Goal: Information Seeking & Learning: Learn about a topic

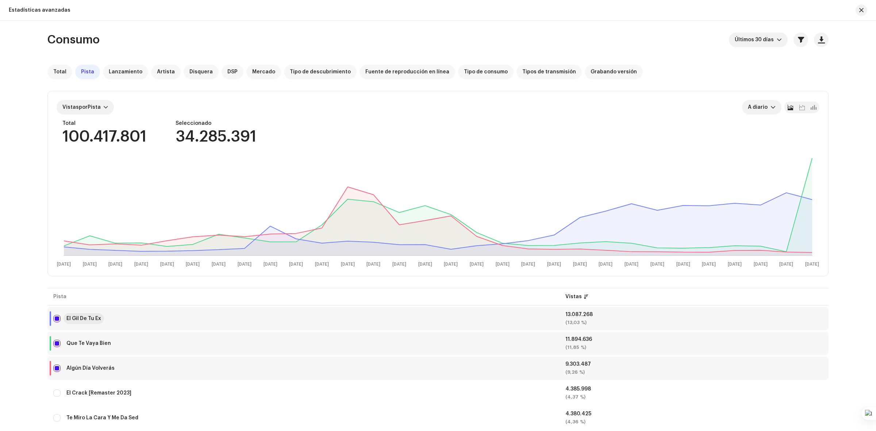
click at [87, 316] on div "El Gil De Tu Ex" at bounding box center [83, 318] width 35 height 5
click at [87, 341] on div "Que Te Vaya Bien" at bounding box center [88, 343] width 45 height 5
click at [105, 110] on div at bounding box center [106, 107] width 4 height 6
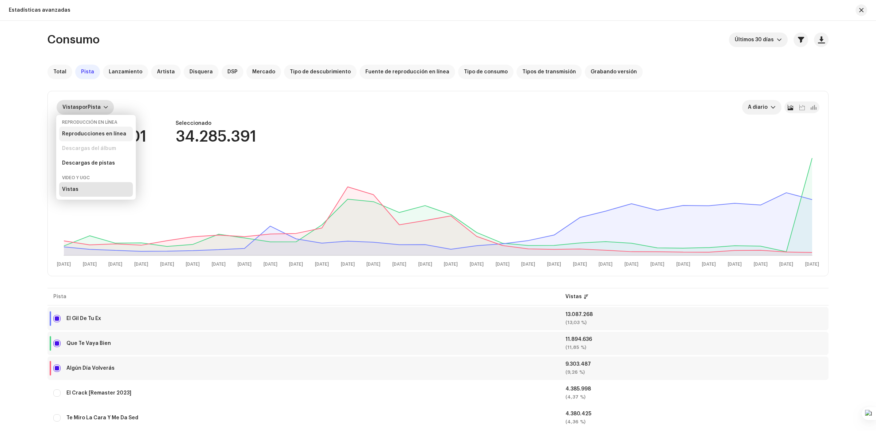
click at [99, 131] on div "Reproducciones en línea" at bounding box center [94, 134] width 64 height 6
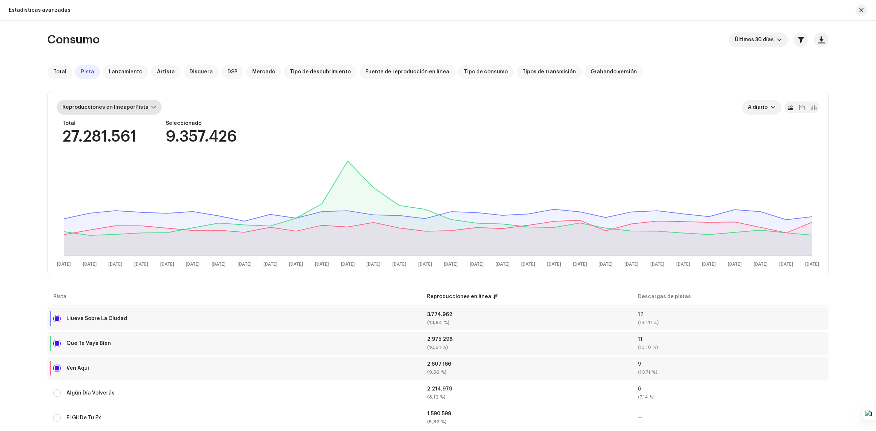
click at [154, 105] on div "Reproducciones en línea por Pista" at bounding box center [109, 107] width 105 height 15
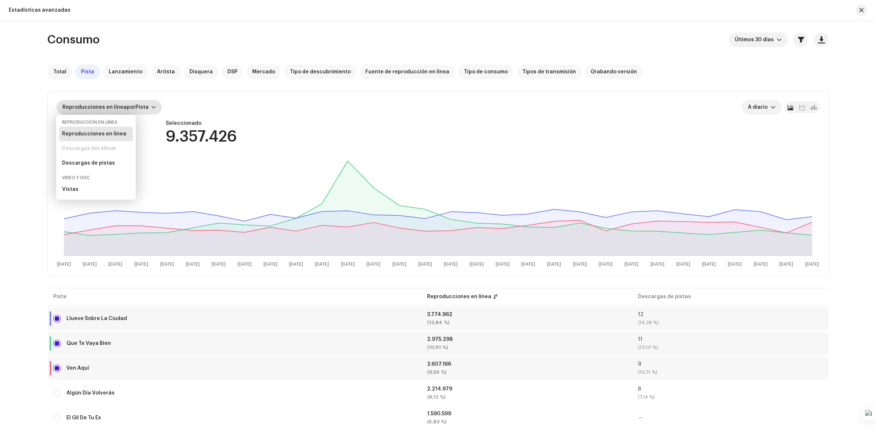
click at [84, 179] on div "Video y UGC" at bounding box center [76, 178] width 28 height 6
click at [271, 123] on div "Total 27.281.561 Seleccionado 9.357.426" at bounding box center [440, 132] width 757 height 24
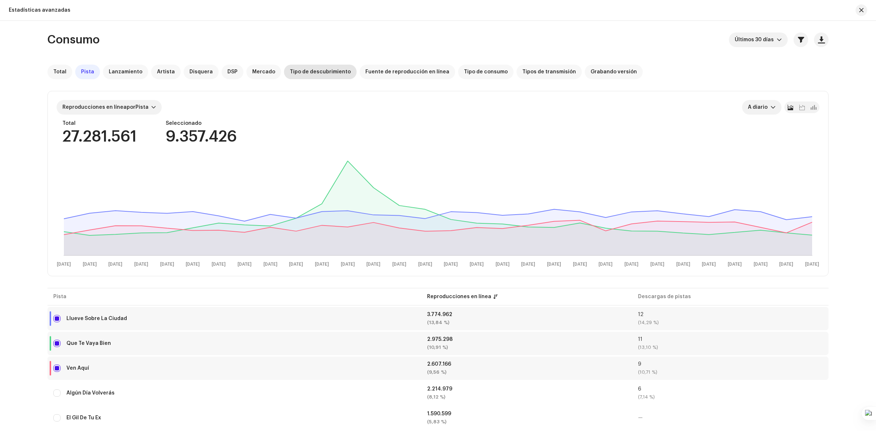
click at [304, 68] on div "Tipo de descubrimiento" at bounding box center [320, 72] width 73 height 15
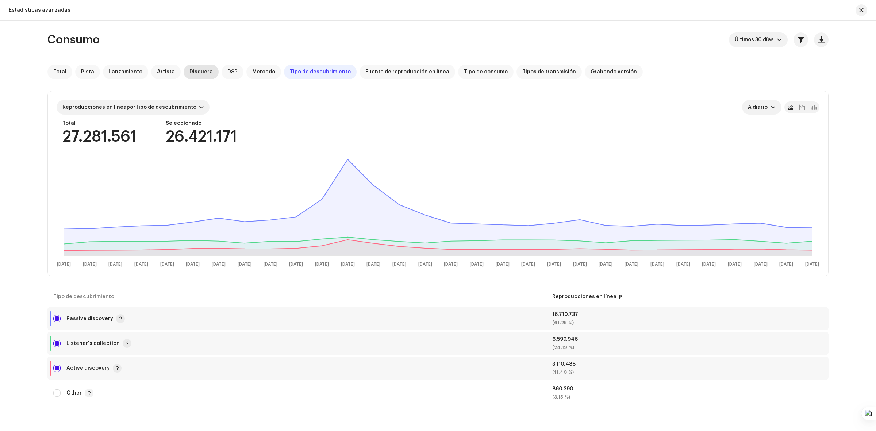
click at [194, 72] on span "Disquera" at bounding box center [200, 72] width 23 height 6
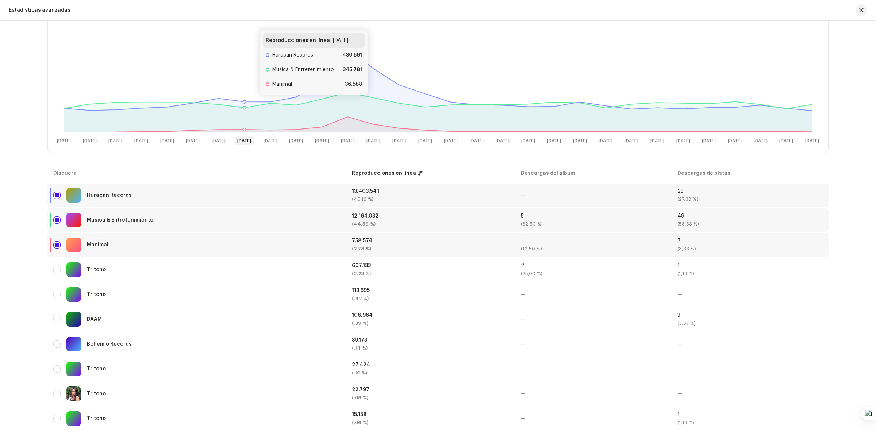
scroll to position [137, 0]
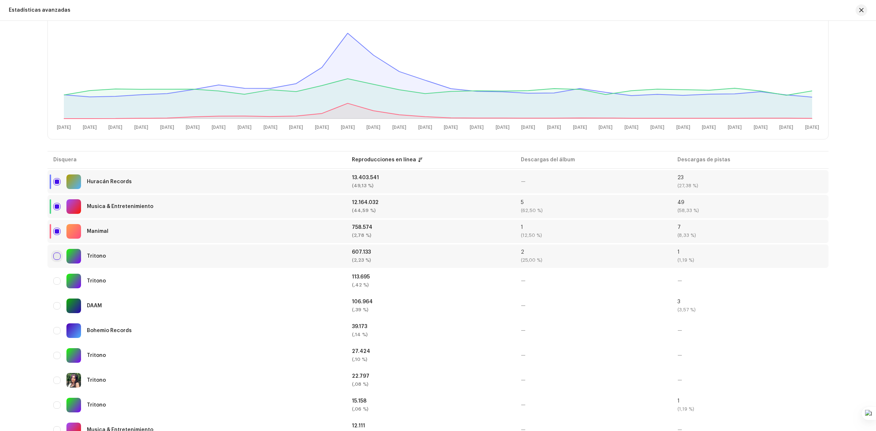
click at [57, 260] on input "checkbox" at bounding box center [56, 256] width 7 height 7
checkbox input "true"
click at [59, 280] on input "Row Unselected" at bounding box center [56, 280] width 7 height 7
checkbox input "true"
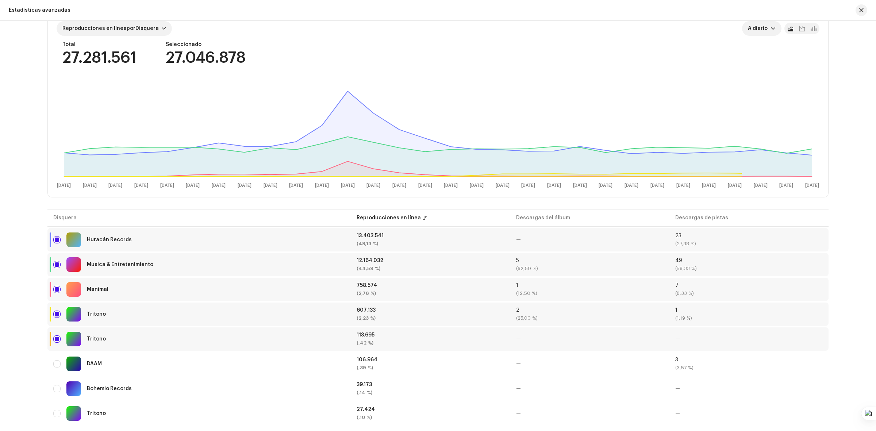
scroll to position [0, 0]
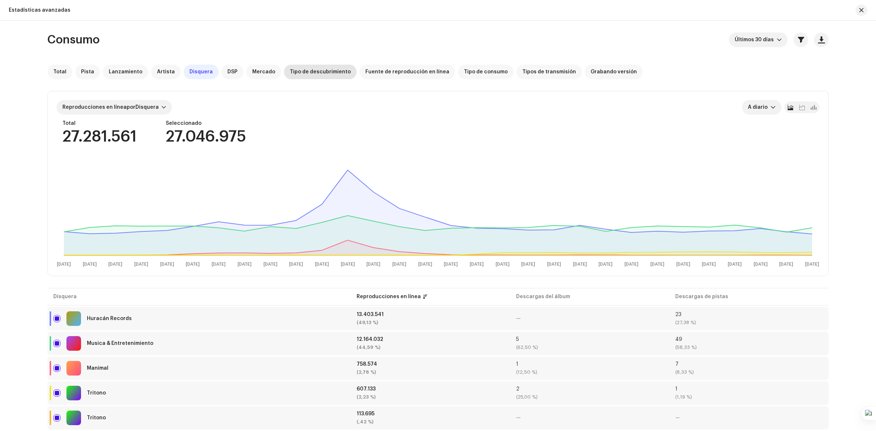
click at [323, 68] on div "Tipo de descubrimiento" at bounding box center [320, 72] width 73 height 15
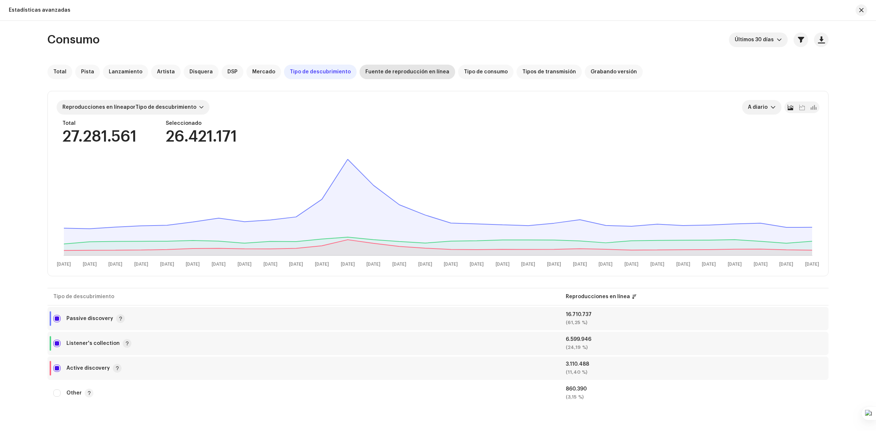
click at [389, 72] on span "Fuente de reproducción en línea" at bounding box center [407, 72] width 84 height 6
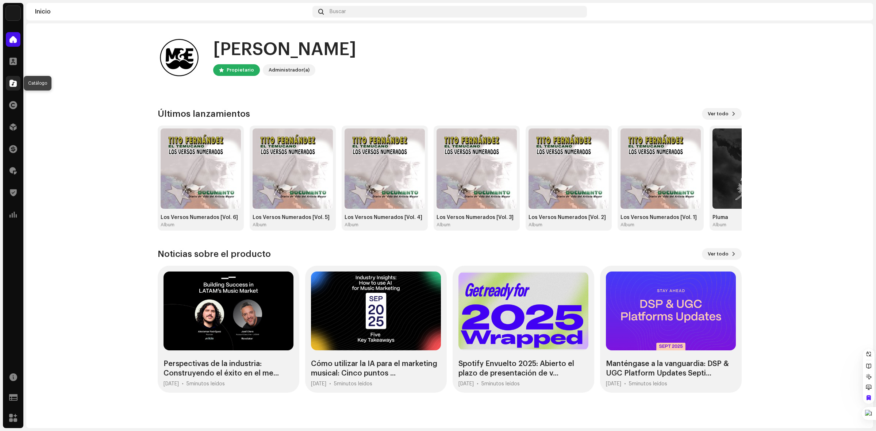
click at [14, 82] on span at bounding box center [12, 83] width 7 height 6
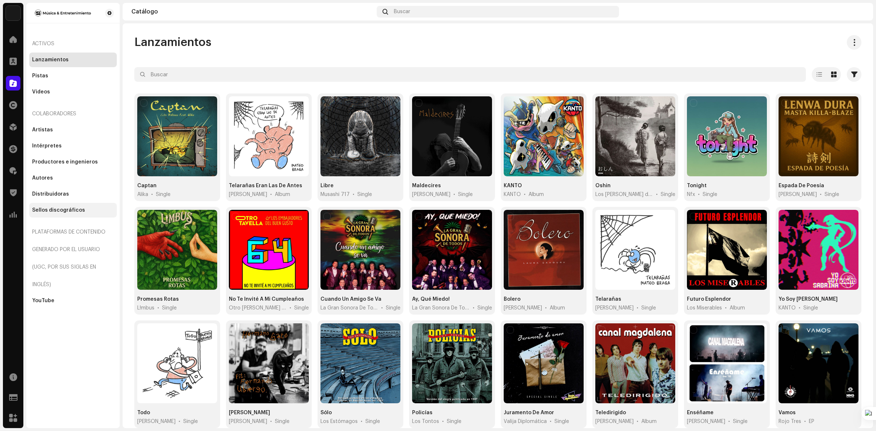
click at [43, 212] on div "Sellos discográficos" at bounding box center [58, 210] width 53 height 6
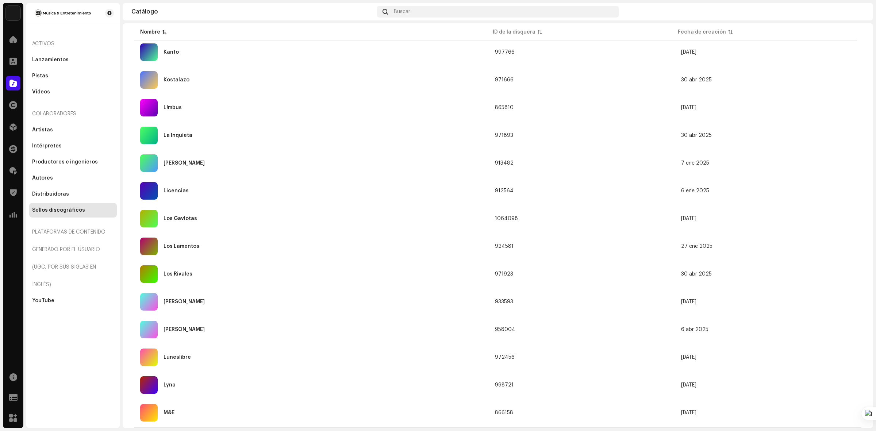
scroll to position [368, 0]
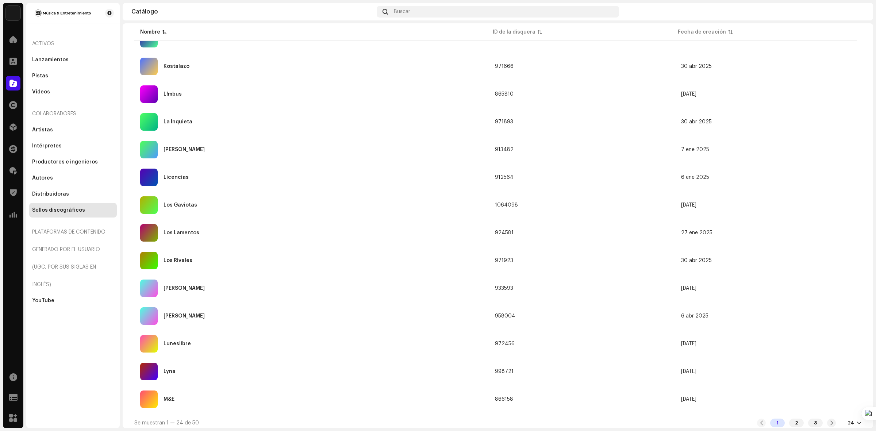
click at [857, 422] on div at bounding box center [859, 423] width 4 height 6
click at [840, 408] on div "72" at bounding box center [839, 406] width 30 height 15
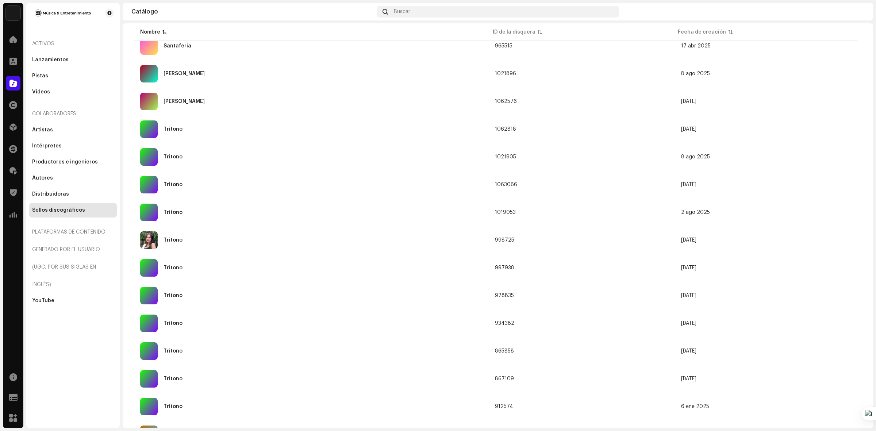
scroll to position [1041, 0]
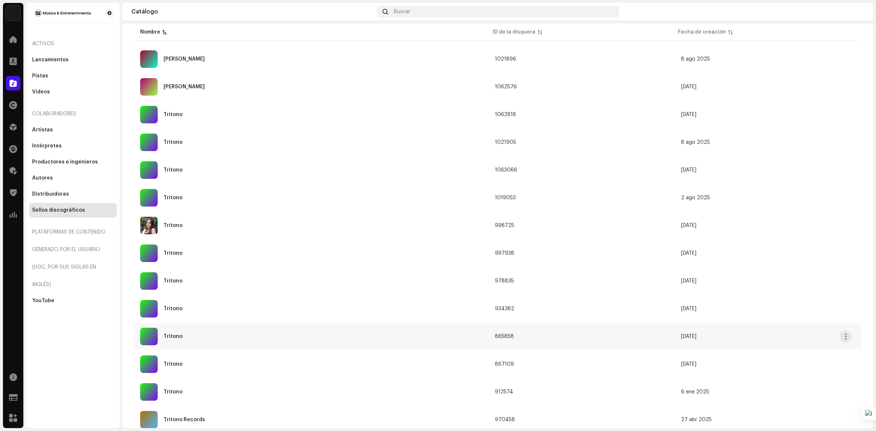
click at [176, 334] on div "Tritono" at bounding box center [173, 336] width 19 height 5
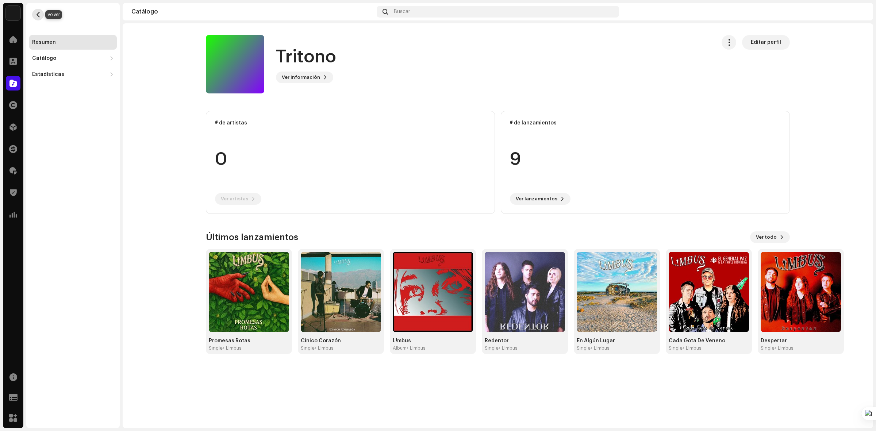
click at [38, 13] on span "button" at bounding box center [37, 15] width 5 height 6
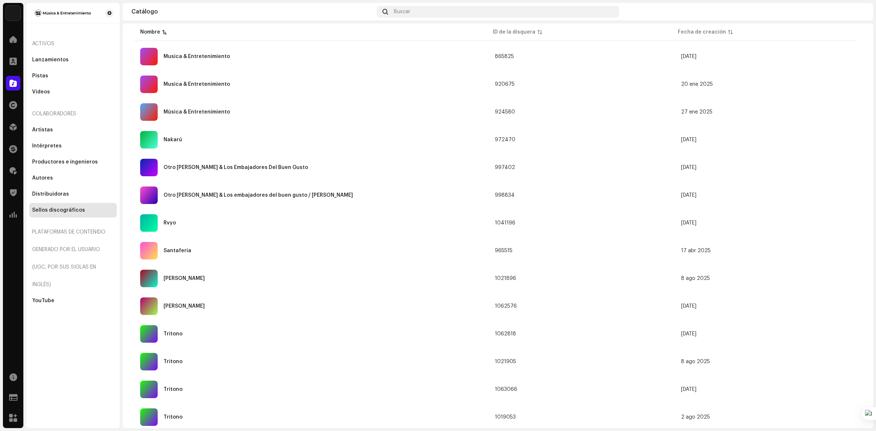
scroll to position [1004, 0]
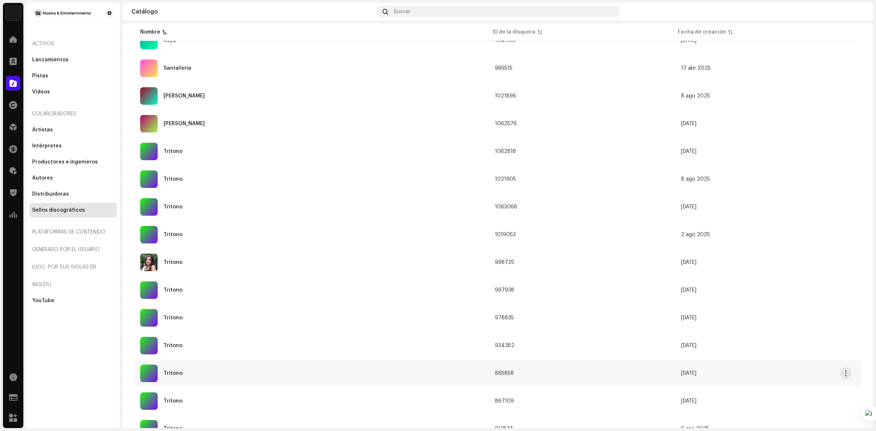
click at [192, 374] on div "Tritono" at bounding box center [311, 374] width 343 height 18
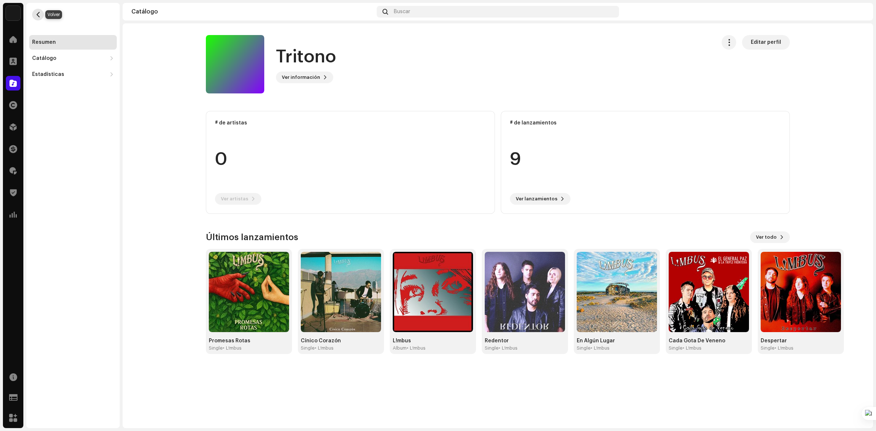
click at [41, 13] on span "button" at bounding box center [37, 15] width 5 height 6
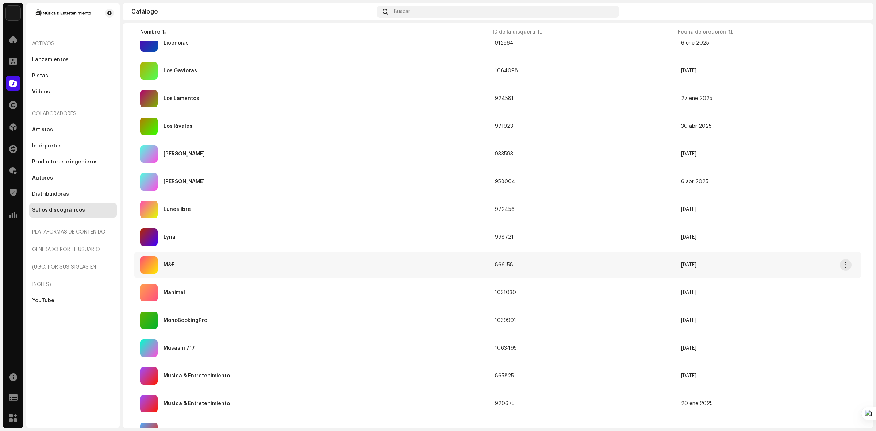
scroll to position [776, 0]
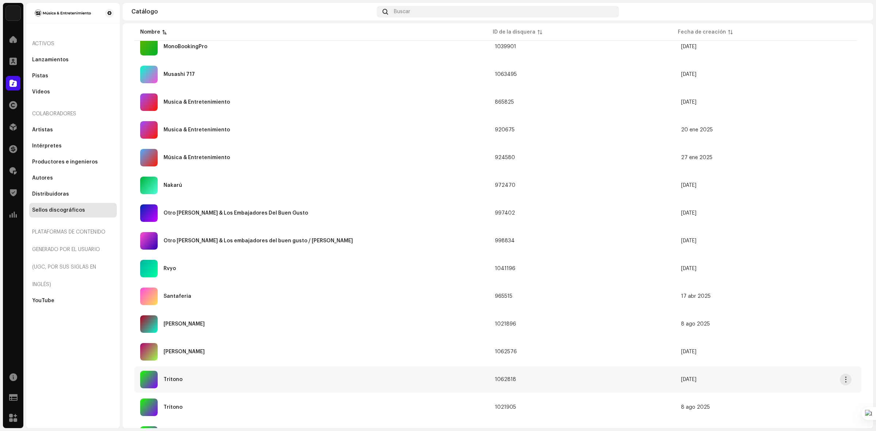
click at [185, 376] on div "Tritono" at bounding box center [311, 380] width 343 height 18
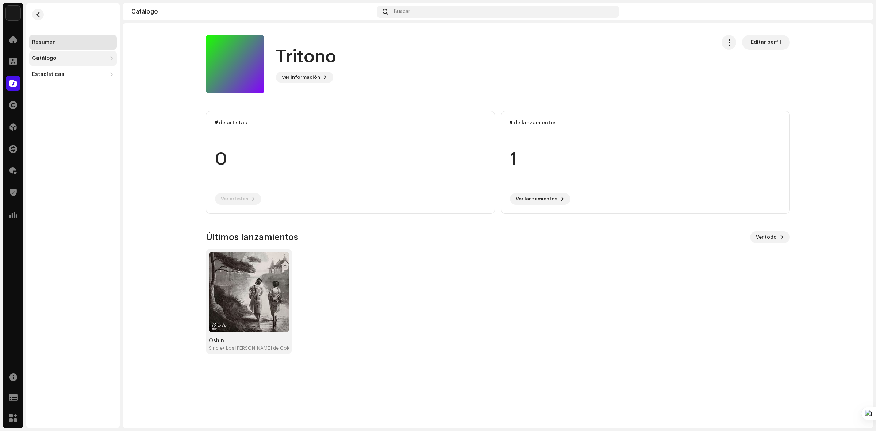
click at [50, 57] on div "Catálogo" at bounding box center [44, 58] width 24 height 6
click at [60, 75] on div "Lanzamientos" at bounding box center [53, 75] width 36 height 6
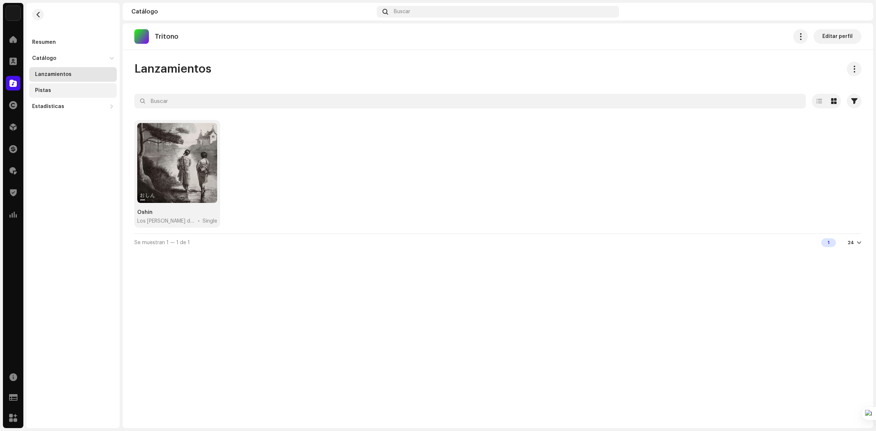
click at [61, 92] on div "Pistas" at bounding box center [74, 91] width 79 height 6
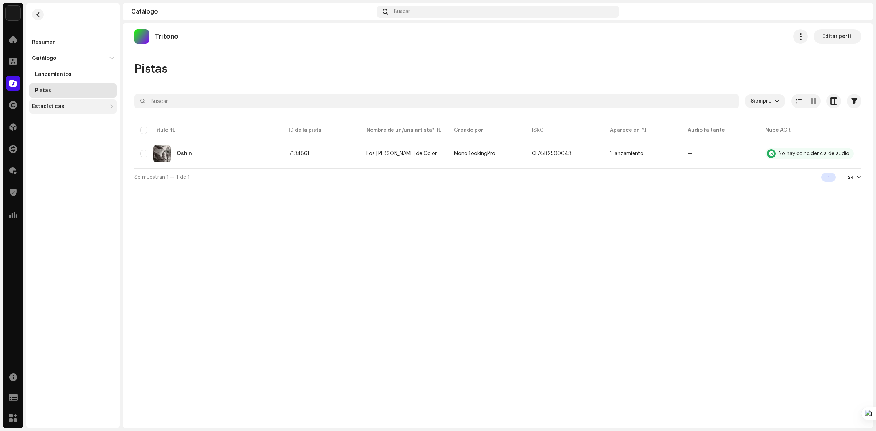
click at [47, 106] on div "Estadísticas" at bounding box center [48, 107] width 32 height 6
click at [49, 123] on div "Consumo" at bounding box center [47, 123] width 24 height 6
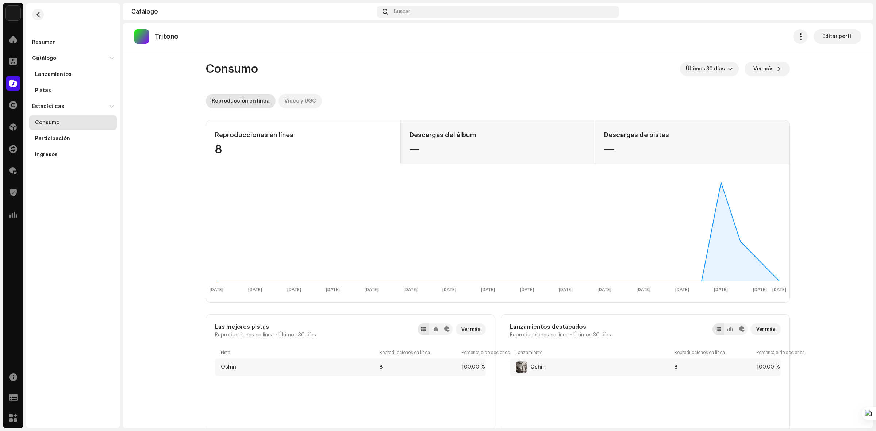
click at [293, 101] on div "Video y UGC" at bounding box center [300, 101] width 32 height 15
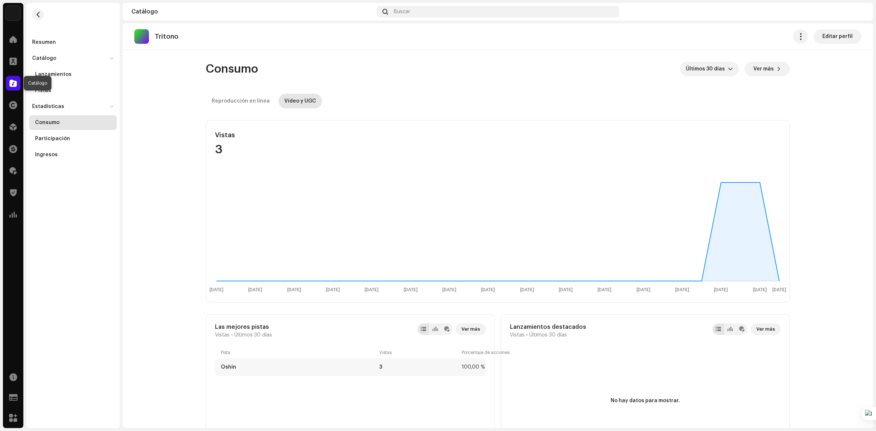
click at [13, 86] on span at bounding box center [12, 83] width 7 height 6
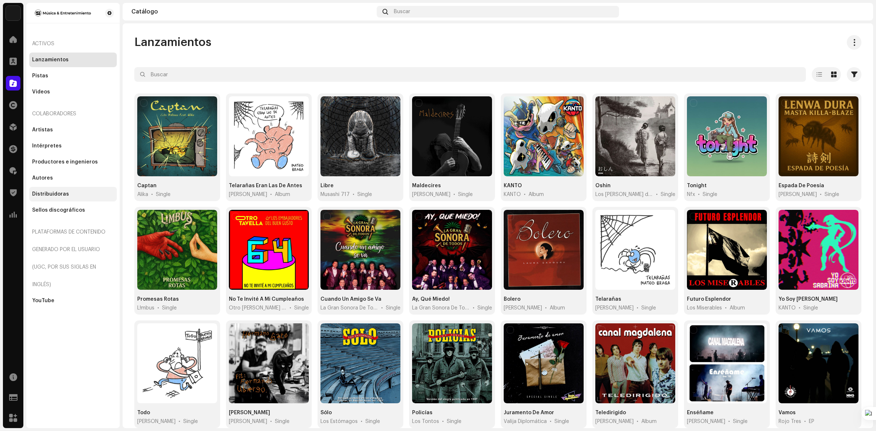
click at [63, 189] on div "Distribuidoras" at bounding box center [73, 194] width 88 height 15
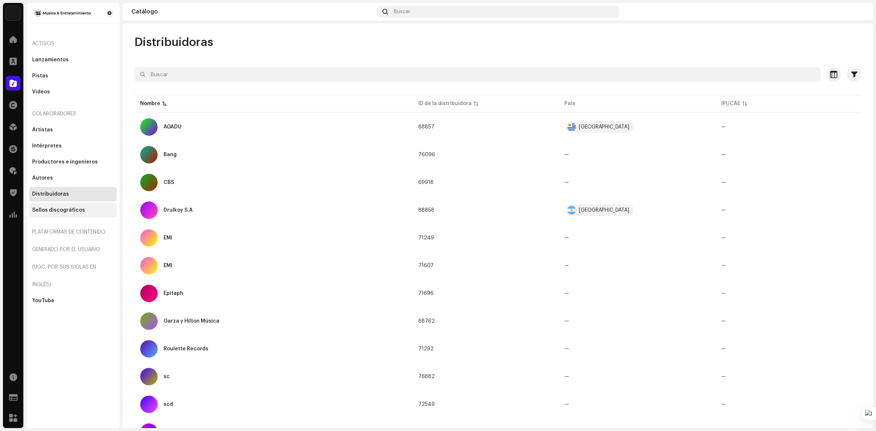
click at [56, 210] on div "Sellos discográficos" at bounding box center [58, 210] width 53 height 6
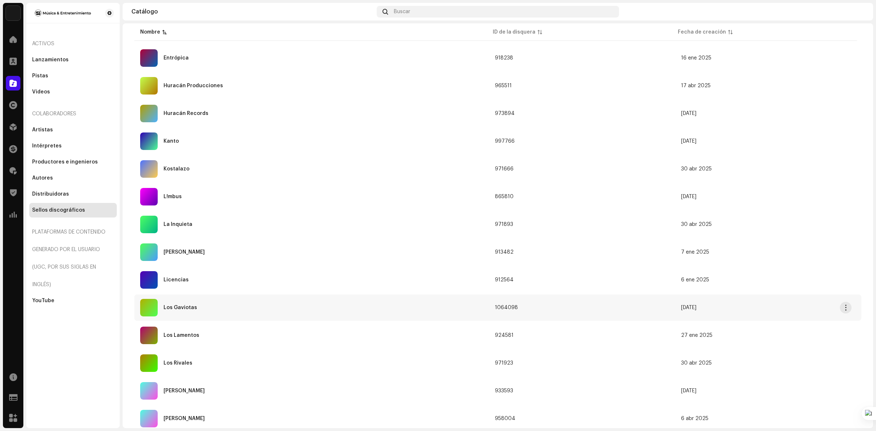
scroll to position [274, 0]
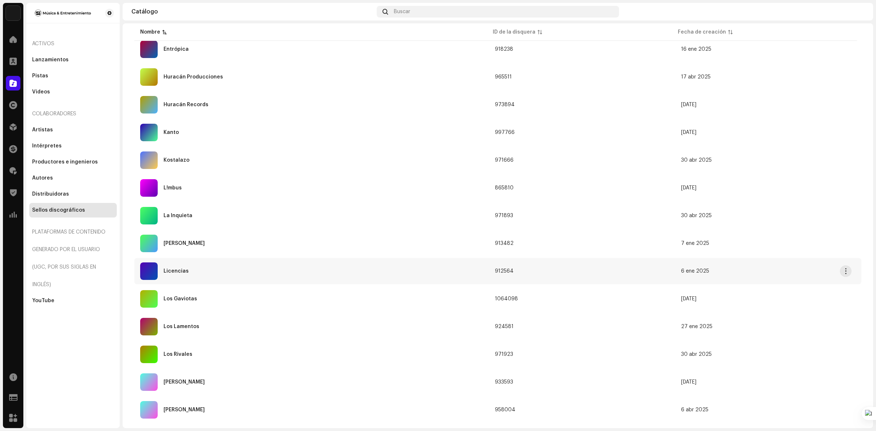
click at [193, 275] on div "Licencias" at bounding box center [311, 271] width 343 height 18
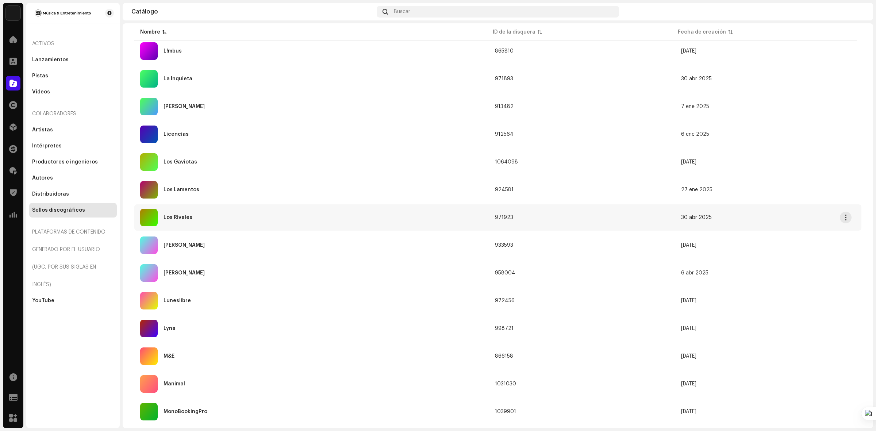
scroll to position [456, 0]
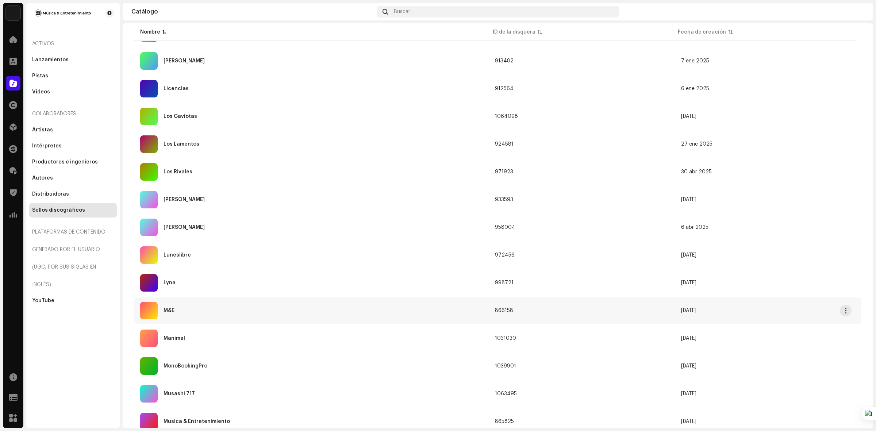
click at [179, 309] on div "M&E" at bounding box center [311, 311] width 343 height 18
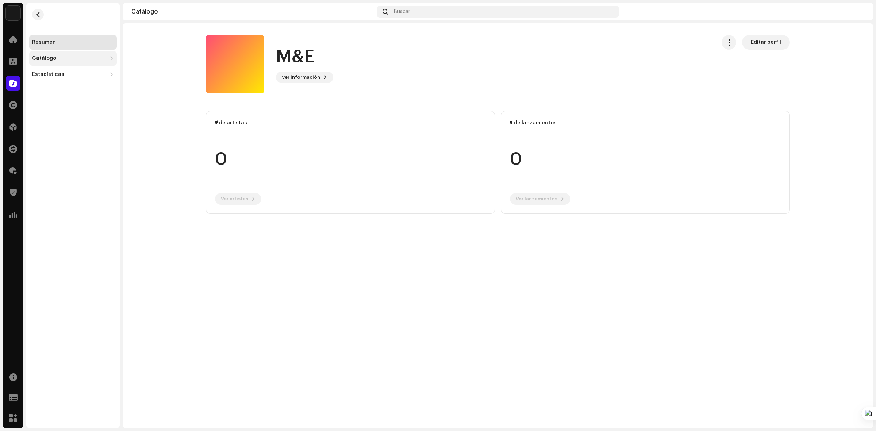
click at [43, 55] on div "Catálogo" at bounding box center [73, 58] width 88 height 15
click at [44, 92] on div "Pistas" at bounding box center [43, 91] width 16 height 6
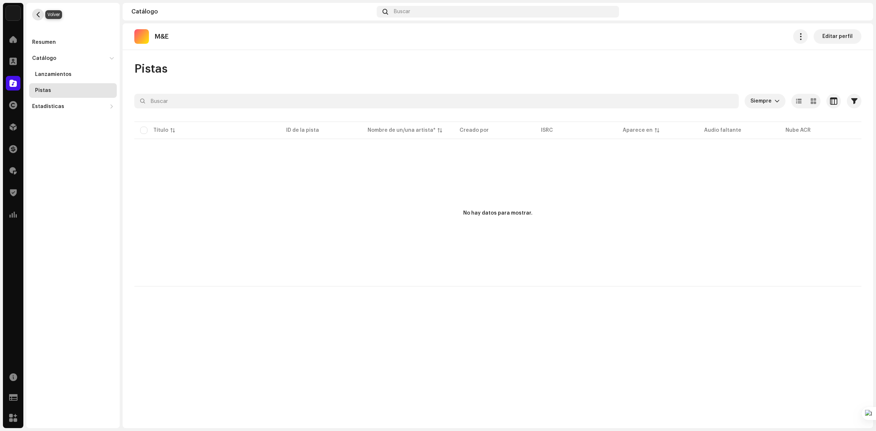
click at [38, 14] on span "button" at bounding box center [37, 15] width 5 height 6
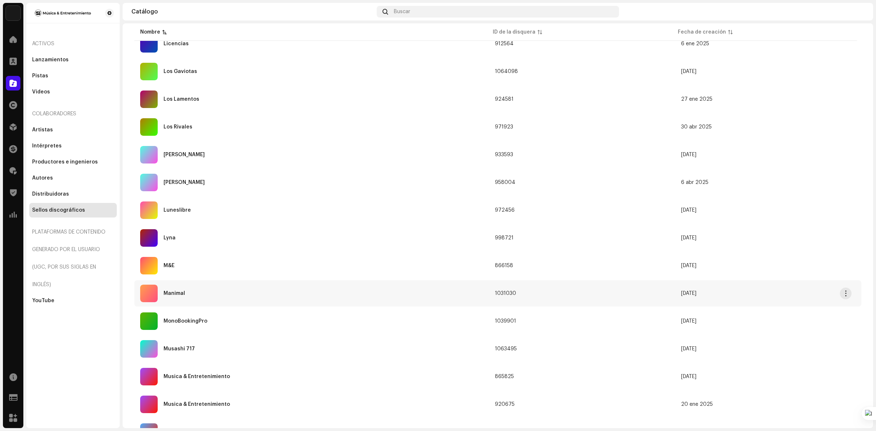
scroll to position [502, 0]
click at [197, 260] on div "M&E" at bounding box center [311, 265] width 343 height 18
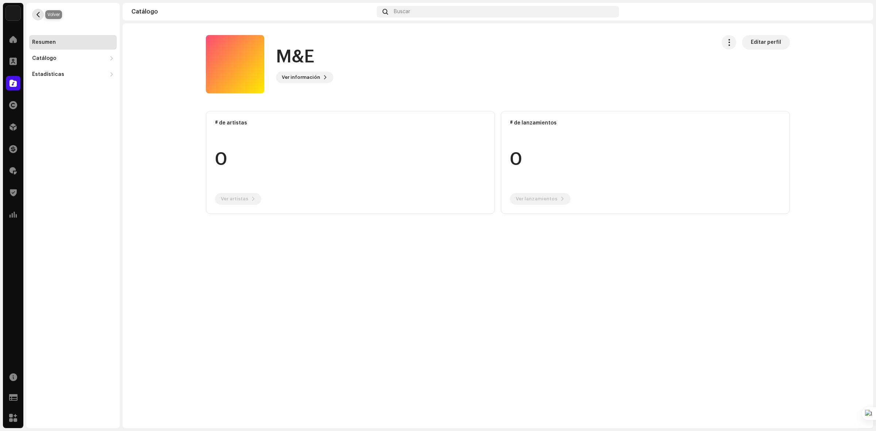
click at [42, 14] on button "button" at bounding box center [38, 15] width 12 height 12
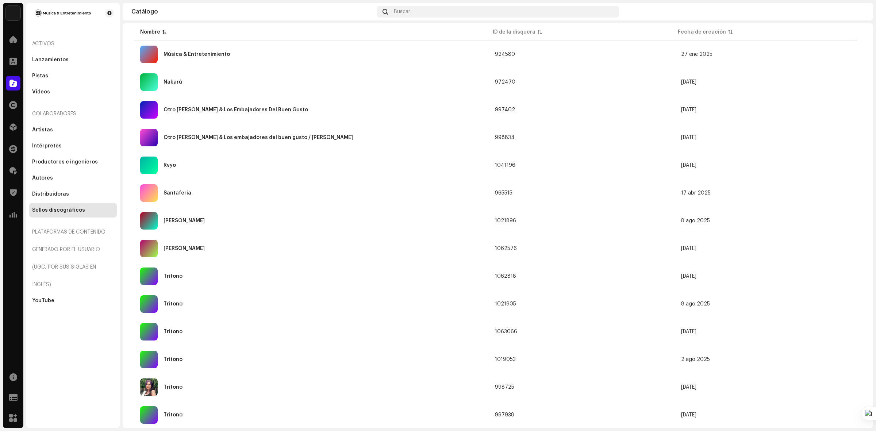
scroll to position [858, 0]
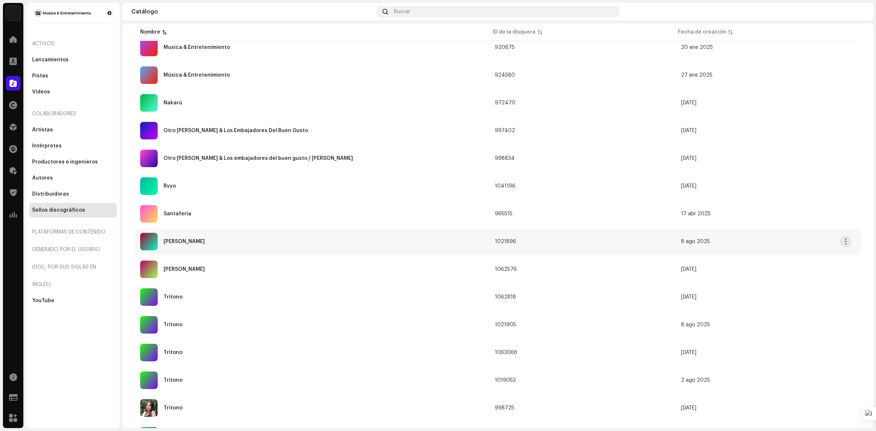
click at [205, 243] on div "[PERSON_NAME]" at bounding box center [311, 242] width 343 height 18
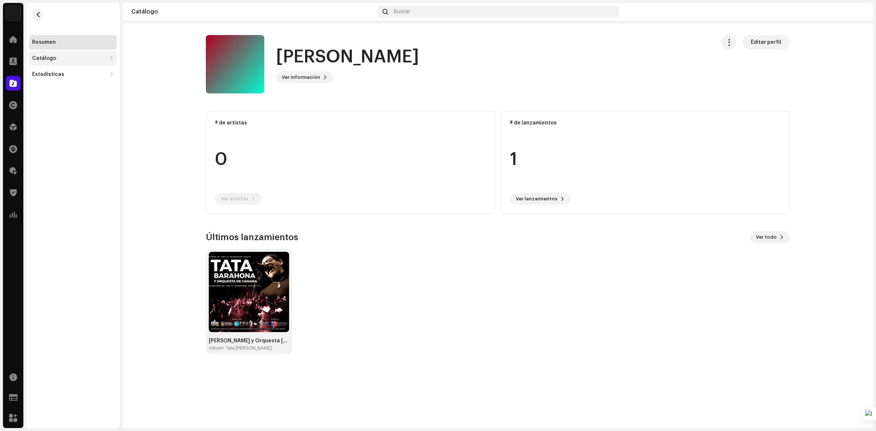
click at [62, 57] on div "Catálogo" at bounding box center [69, 58] width 74 height 6
click at [56, 69] on div "Lanzamientos" at bounding box center [73, 74] width 88 height 15
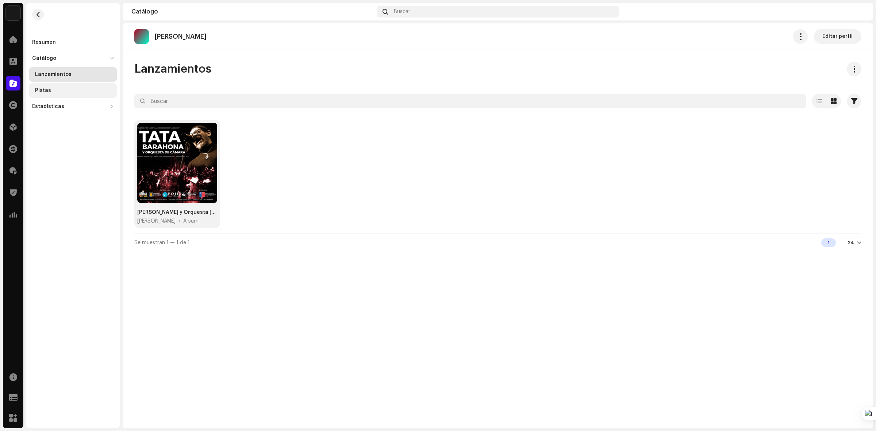
click at [54, 88] on div "Pistas" at bounding box center [74, 91] width 79 height 6
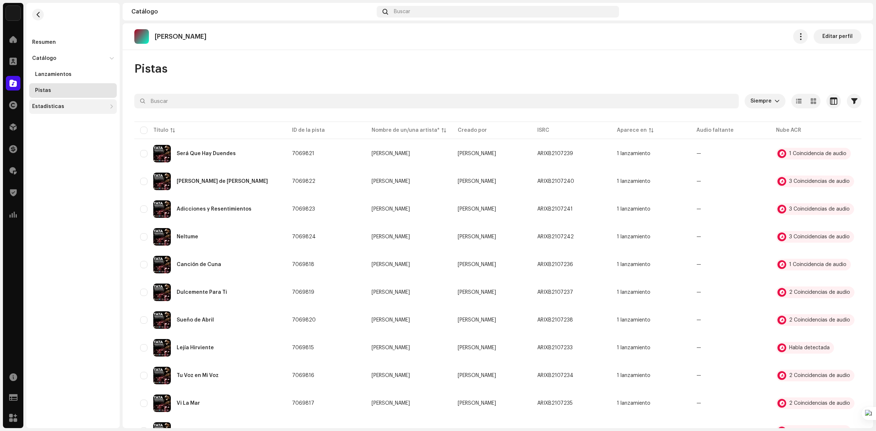
click at [80, 106] on div "Estadísticas" at bounding box center [69, 107] width 74 height 6
click at [12, 82] on span at bounding box center [12, 83] width 7 height 6
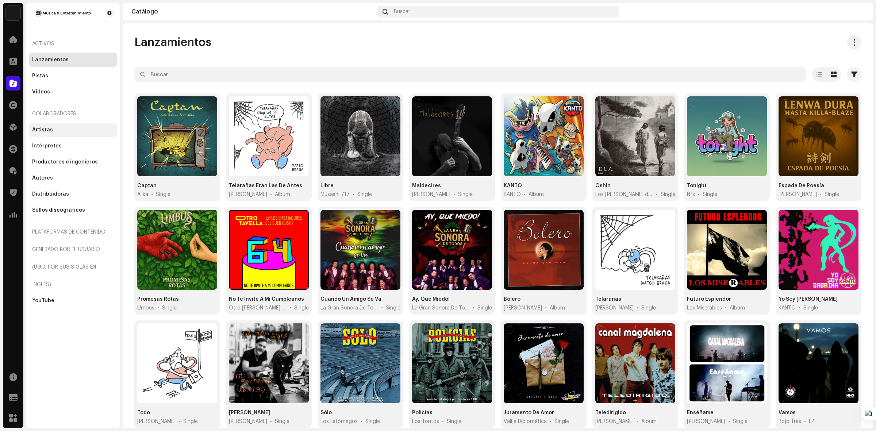
click at [41, 128] on div "Artistas" at bounding box center [42, 130] width 21 height 6
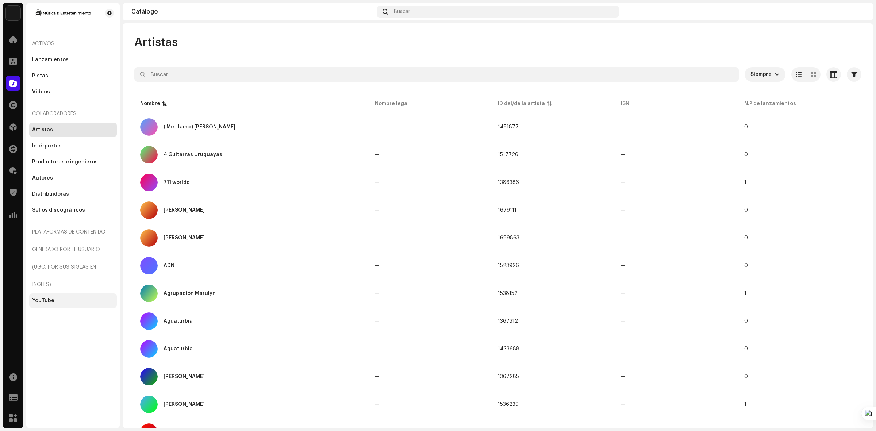
click at [45, 299] on div "YouTube" at bounding box center [43, 301] width 22 height 6
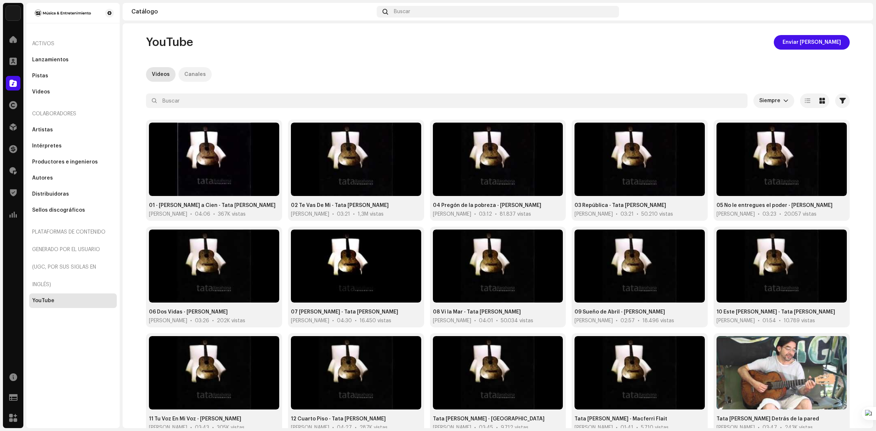
click at [200, 74] on div "Canales" at bounding box center [195, 74] width 22 height 15
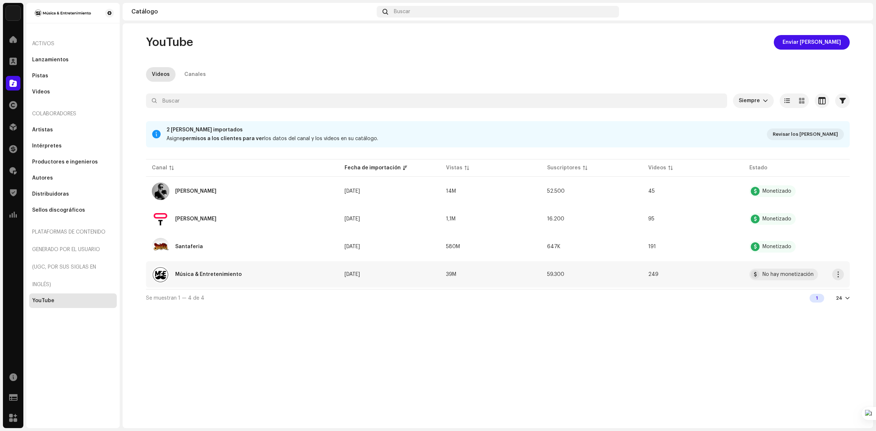
click at [227, 271] on div "Música & Entretenimiento" at bounding box center [242, 275] width 181 height 18
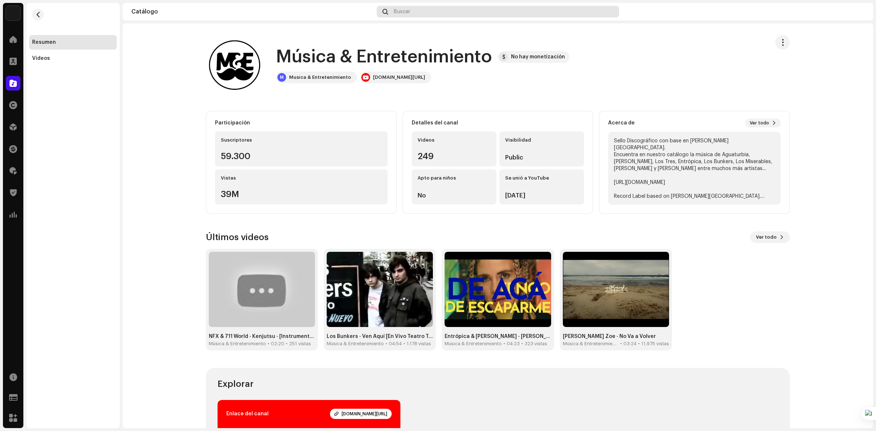
click at [413, 9] on div "Buscar" at bounding box center [498, 12] width 242 height 12
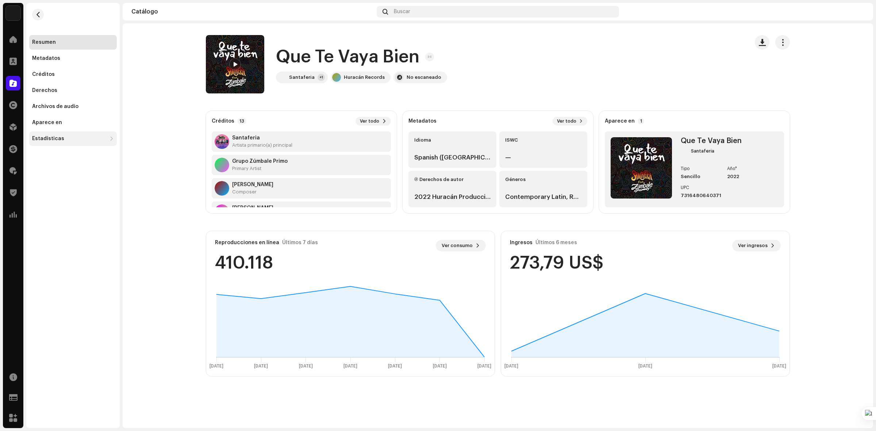
click at [70, 141] on div "Estadísticas" at bounding box center [69, 139] width 74 height 6
click at [47, 153] on div "Consumo" at bounding box center [47, 155] width 24 height 6
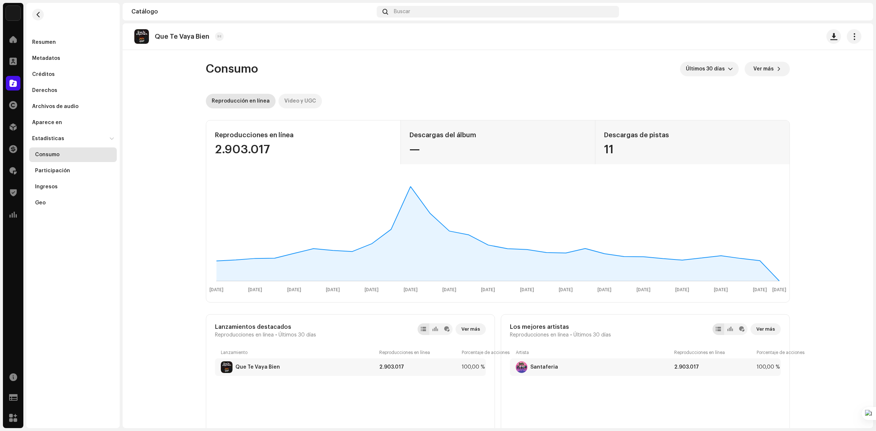
click at [295, 97] on div "Video y UGC" at bounding box center [300, 101] width 32 height 15
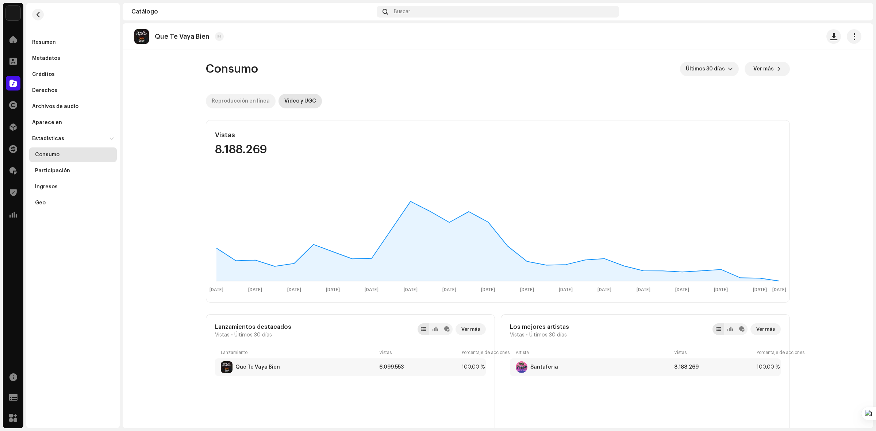
click at [236, 101] on div "Reproducción en línea" at bounding box center [241, 101] width 58 height 15
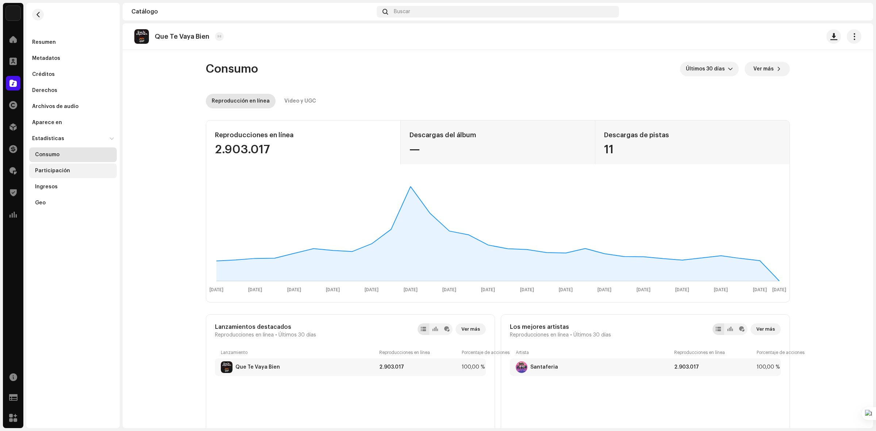
click at [48, 168] on div "Participación" at bounding box center [52, 171] width 35 height 6
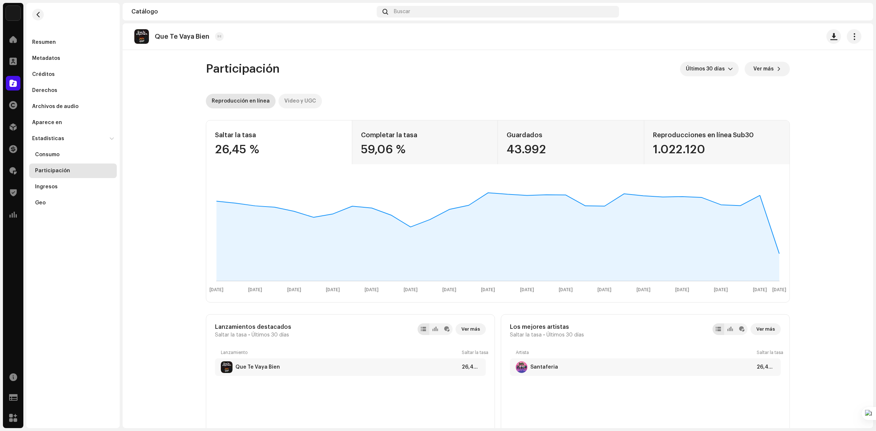
click at [294, 106] on div "Video y UGC" at bounding box center [300, 101] width 32 height 15
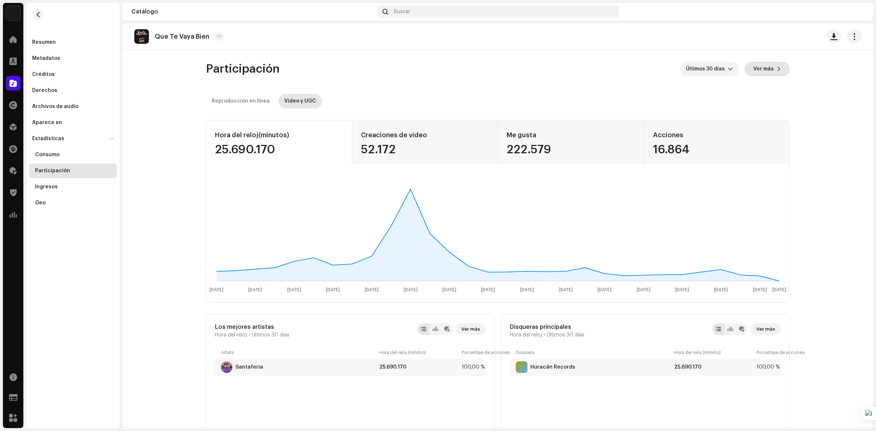
click at [762, 68] on span "Ver más" at bounding box center [763, 69] width 20 height 15
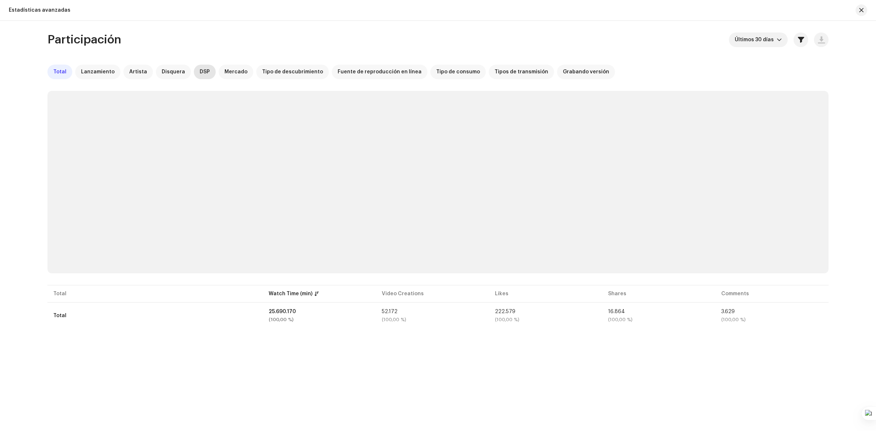
click at [200, 74] on span "DSP" at bounding box center [205, 72] width 10 height 6
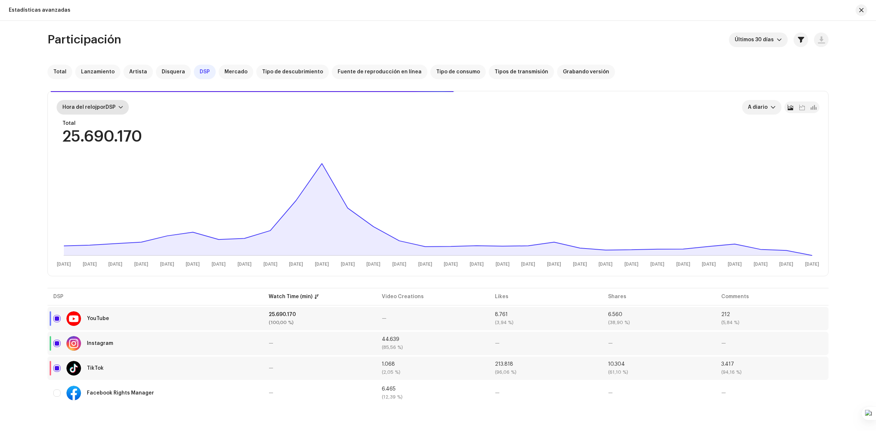
click at [120, 108] on div at bounding box center [121, 107] width 4 height 6
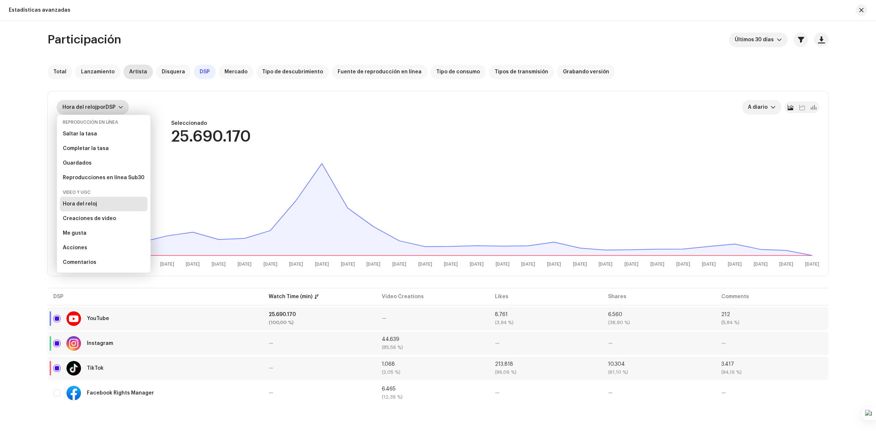
click at [138, 73] on span "Artista" at bounding box center [138, 72] width 18 height 6
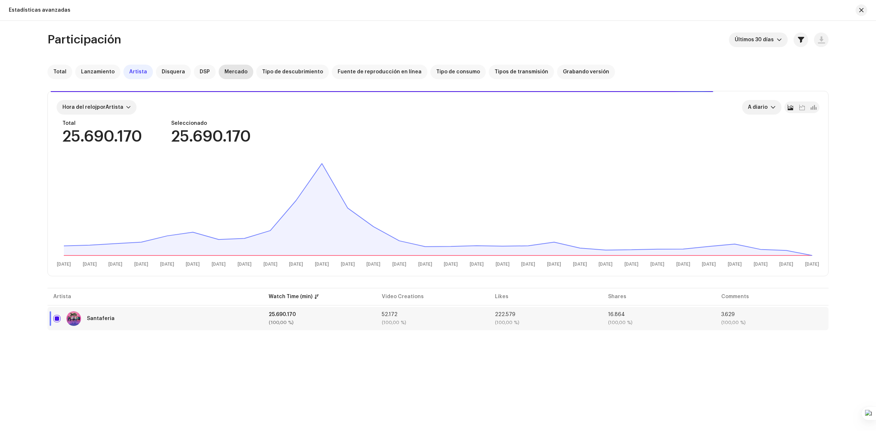
click at [227, 74] on span "Mercado" at bounding box center [235, 72] width 23 height 6
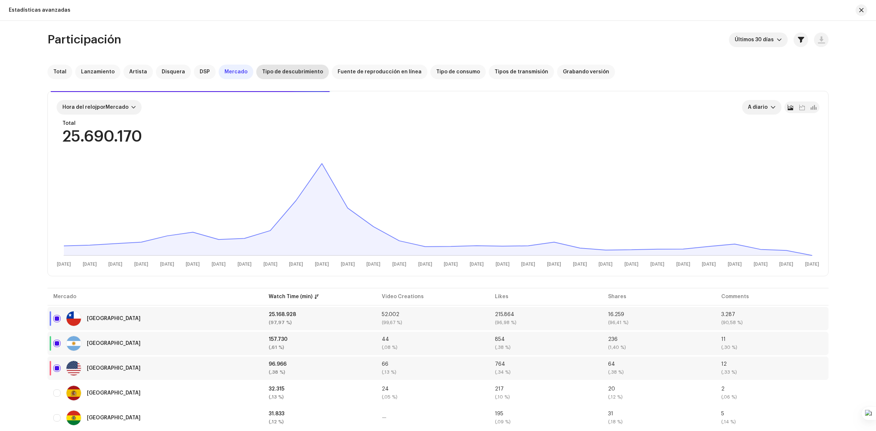
click at [293, 74] on span "Tipo de descubrimiento" at bounding box center [292, 72] width 61 height 6
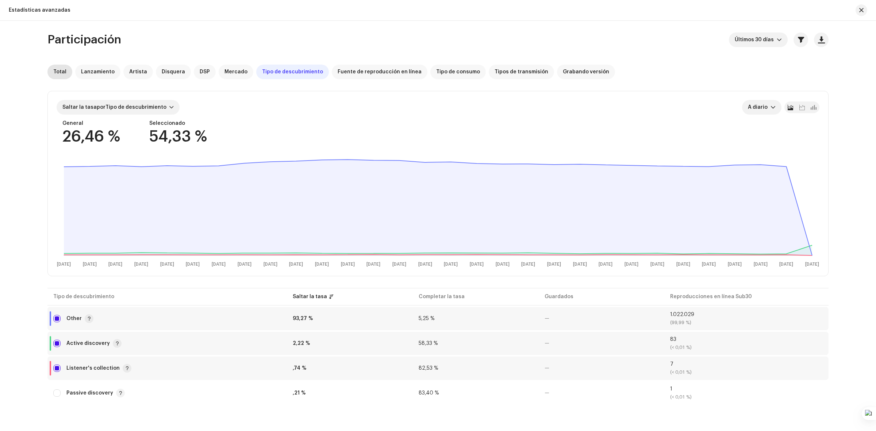
click at [64, 74] on span "Total" at bounding box center [59, 72] width 13 height 6
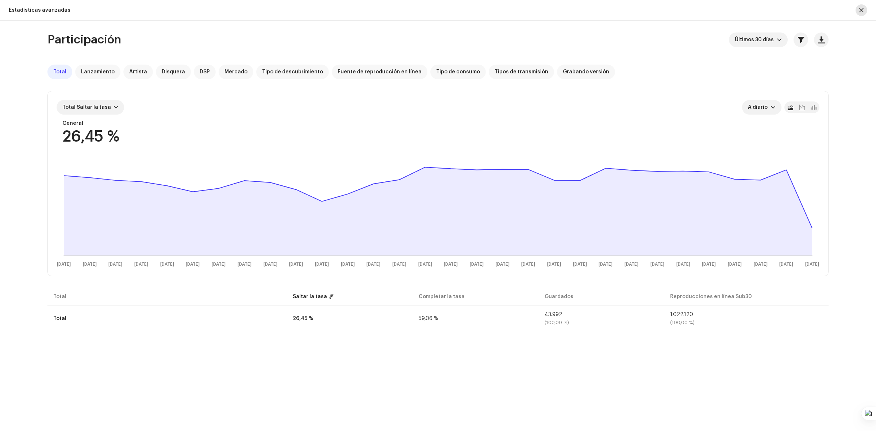
click at [863, 12] on span "button" at bounding box center [861, 10] width 4 height 6
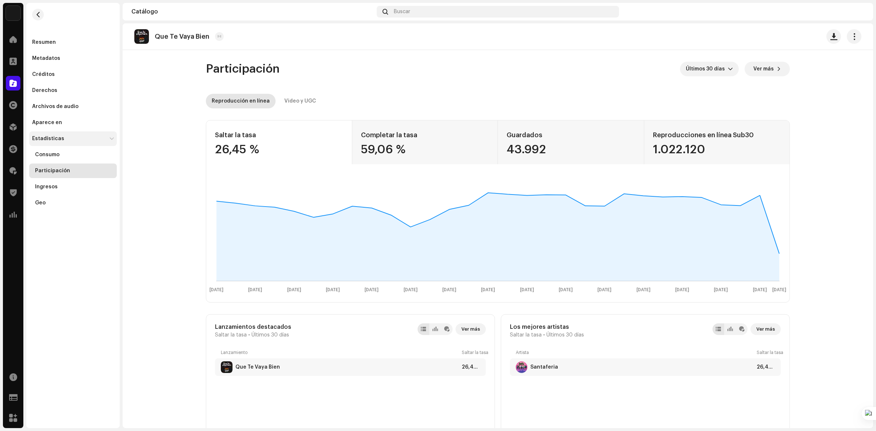
click at [54, 139] on div "Estadísticas" at bounding box center [48, 139] width 32 height 6
click at [48, 153] on div "Consumo" at bounding box center [47, 155] width 24 height 6
